Goal: Task Accomplishment & Management: Use online tool/utility

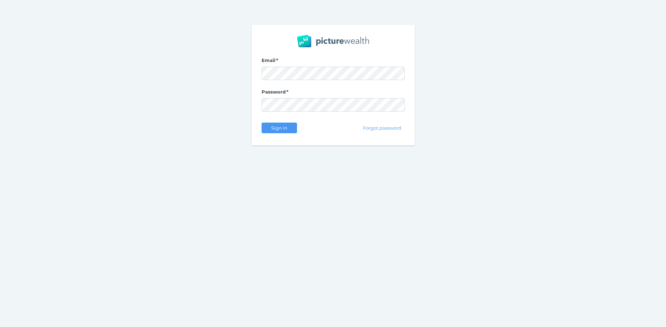
click at [0, 327] on nordpass-portal at bounding box center [0, 327] width 0 height 0
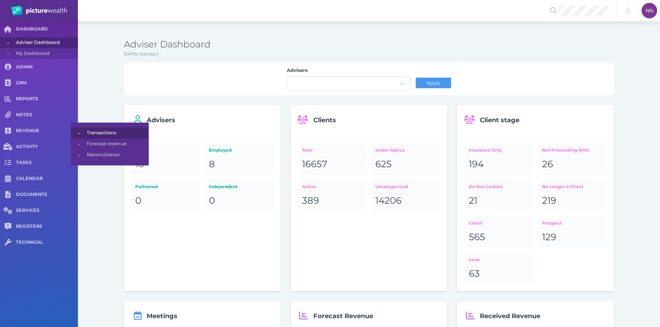
click at [89, 137] on span "Transactions" at bounding box center [117, 133] width 60 height 11
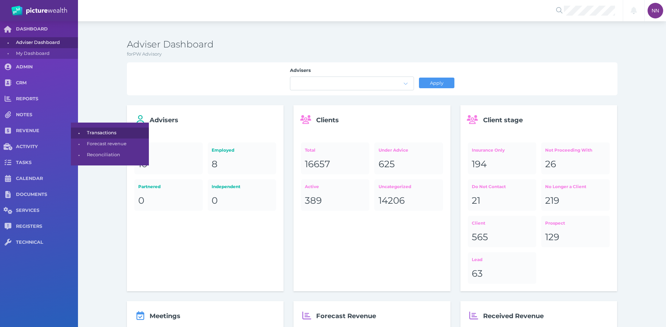
select select "25"
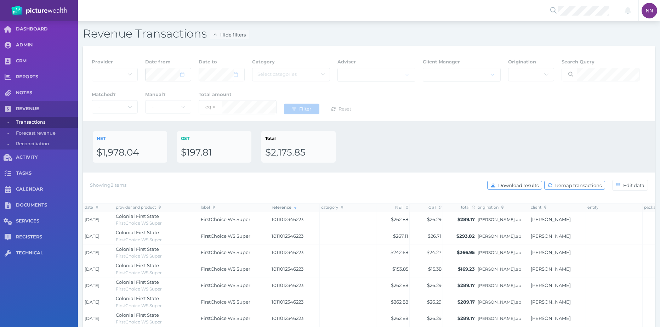
click at [184, 69] on icon at bounding box center [182, 70] width 4 height 5
select select "2025"
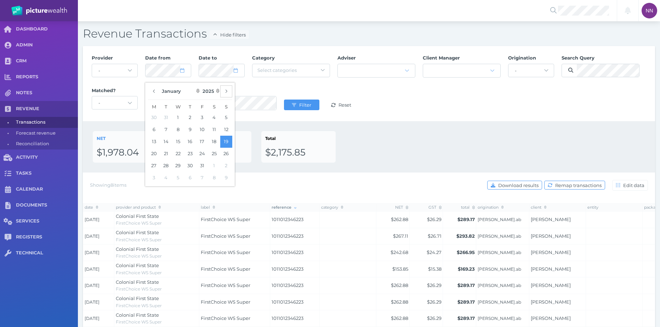
click at [228, 90] on button "button" at bounding box center [226, 91] width 12 height 12
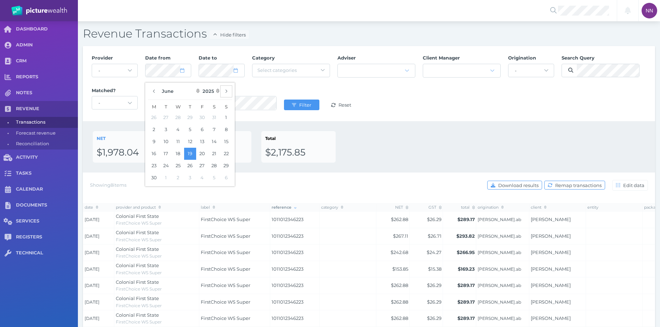
click at [228, 90] on button "button" at bounding box center [226, 91] width 12 height 12
select select "7"
click at [202, 114] on button "1" at bounding box center [202, 118] width 12 height 12
click at [236, 76] on div at bounding box center [221, 70] width 45 height 13
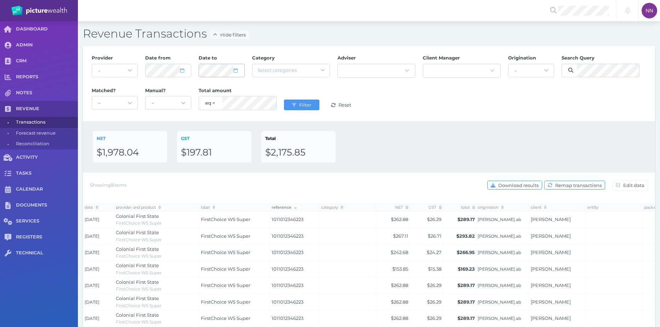
click at [236, 74] on div at bounding box center [221, 70] width 45 height 13
click at [239, 72] on span at bounding box center [239, 70] width 10 height 6
select select "7"
select select "2025"
click at [280, 93] on icon "button" at bounding box center [280, 91] width 3 height 5
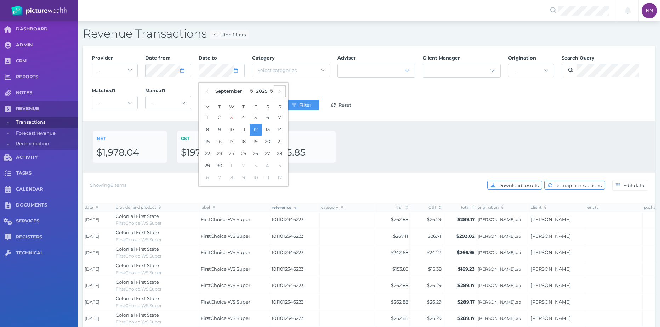
click at [280, 93] on icon "button" at bounding box center [280, 91] width 3 height 5
click at [211, 92] on button "button" at bounding box center [208, 91] width 12 height 12
select select "8"
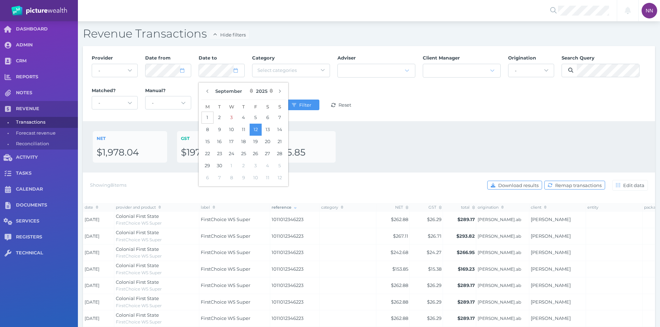
click at [206, 116] on button "1" at bounding box center [208, 118] width 12 height 12
click at [395, 106] on div "Provider - Acuity Fee Revenue Acuity Trustee Advocate Private Wealth Pty Ltd AI…" at bounding box center [369, 83] width 563 height 65
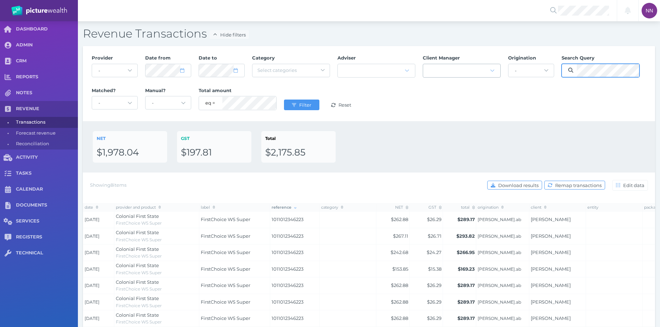
click at [492, 68] on div "Provider - Acuity Fee Revenue Acuity Trustee Advocate Private Wealth Pty Ltd AI…" at bounding box center [369, 83] width 563 height 65
click at [311, 102] on span "Filter" at bounding box center [306, 105] width 17 height 6
drag, startPoint x: 435, startPoint y: 113, endPoint x: 326, endPoint y: 75, distance: 116.4
click at [433, 110] on div "Provider - Acuity Fee Revenue Acuity Trustee Advocate Private Wealth Pty Ltd AI…" at bounding box center [369, 83] width 563 height 65
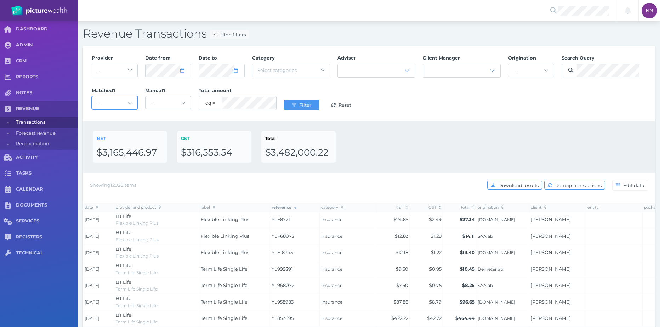
click at [125, 97] on select "- matched clients only unmatched clients only" at bounding box center [114, 102] width 45 height 13
drag, startPoint x: 125, startPoint y: 97, endPoint x: 126, endPoint y: 88, distance: 8.9
click at [125, 97] on select "- matched clients only unmatched clients only" at bounding box center [114, 102] width 45 height 13
click at [129, 65] on select "- Acuity Fee Revenue Acuity Trustee Advocate Private Wealth Pty Ltd AIA Austral…" at bounding box center [114, 70] width 45 height 13
select select "D8VIOpW5"
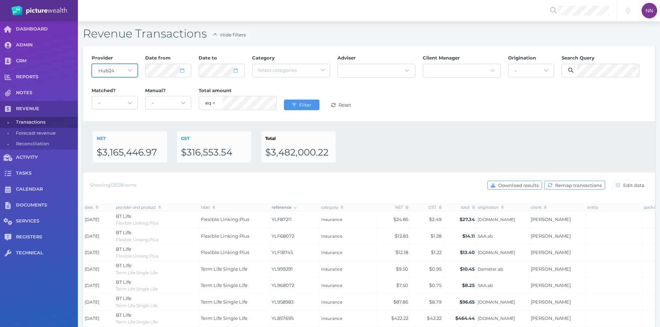
click at [92, 64] on select "- Acuity Fee Revenue Acuity Trustee Advocate Private Wealth Pty Ltd AIA Austral…" at bounding box center [114, 70] width 45 height 13
click at [307, 102] on button "Filter" at bounding box center [301, 105] width 35 height 11
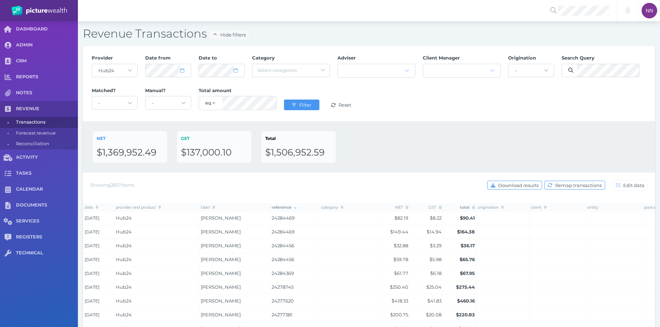
click at [473, 206] on icon at bounding box center [474, 208] width 2 height 4
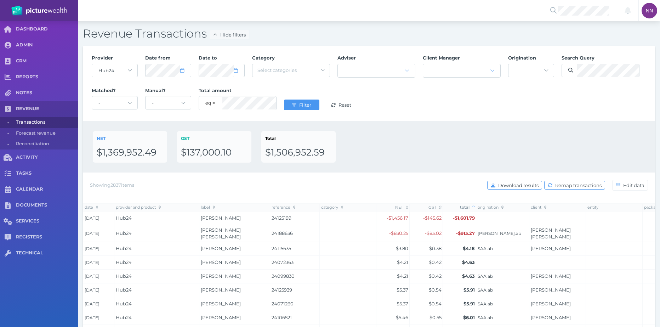
click at [474, 208] on icon at bounding box center [474, 208] width 2 height 4
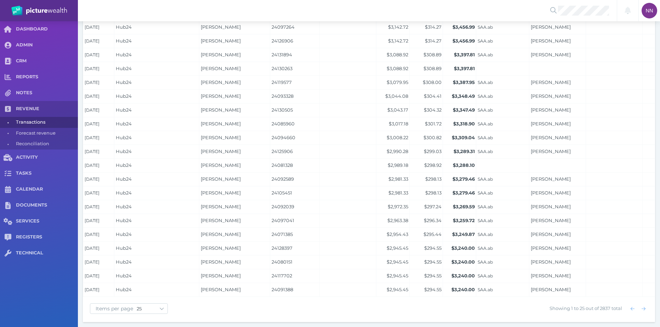
scroll to position [265, 0]
click at [646, 306] on icon "button" at bounding box center [644, 308] width 4 height 5
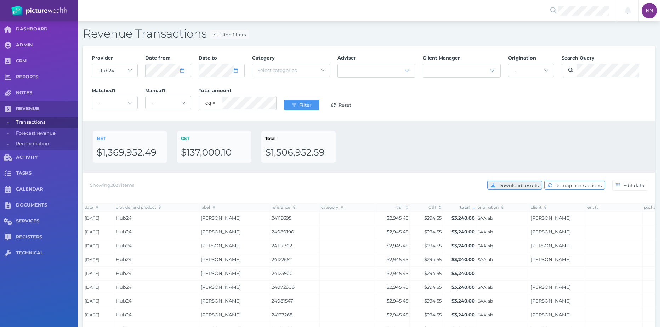
click at [527, 189] on button "Download results" at bounding box center [515, 185] width 55 height 9
